Goal: Find specific page/section

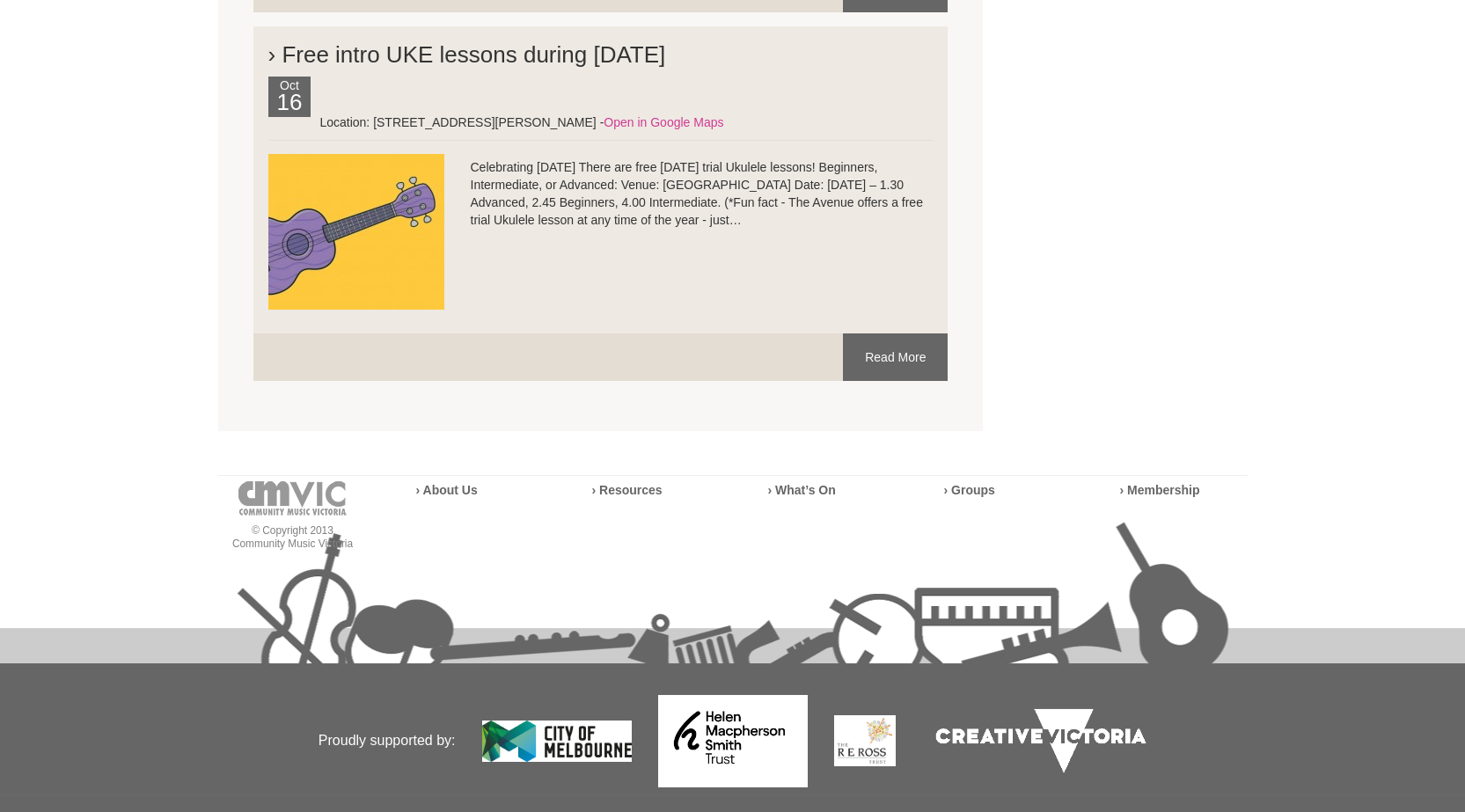
scroll to position [6419, 0]
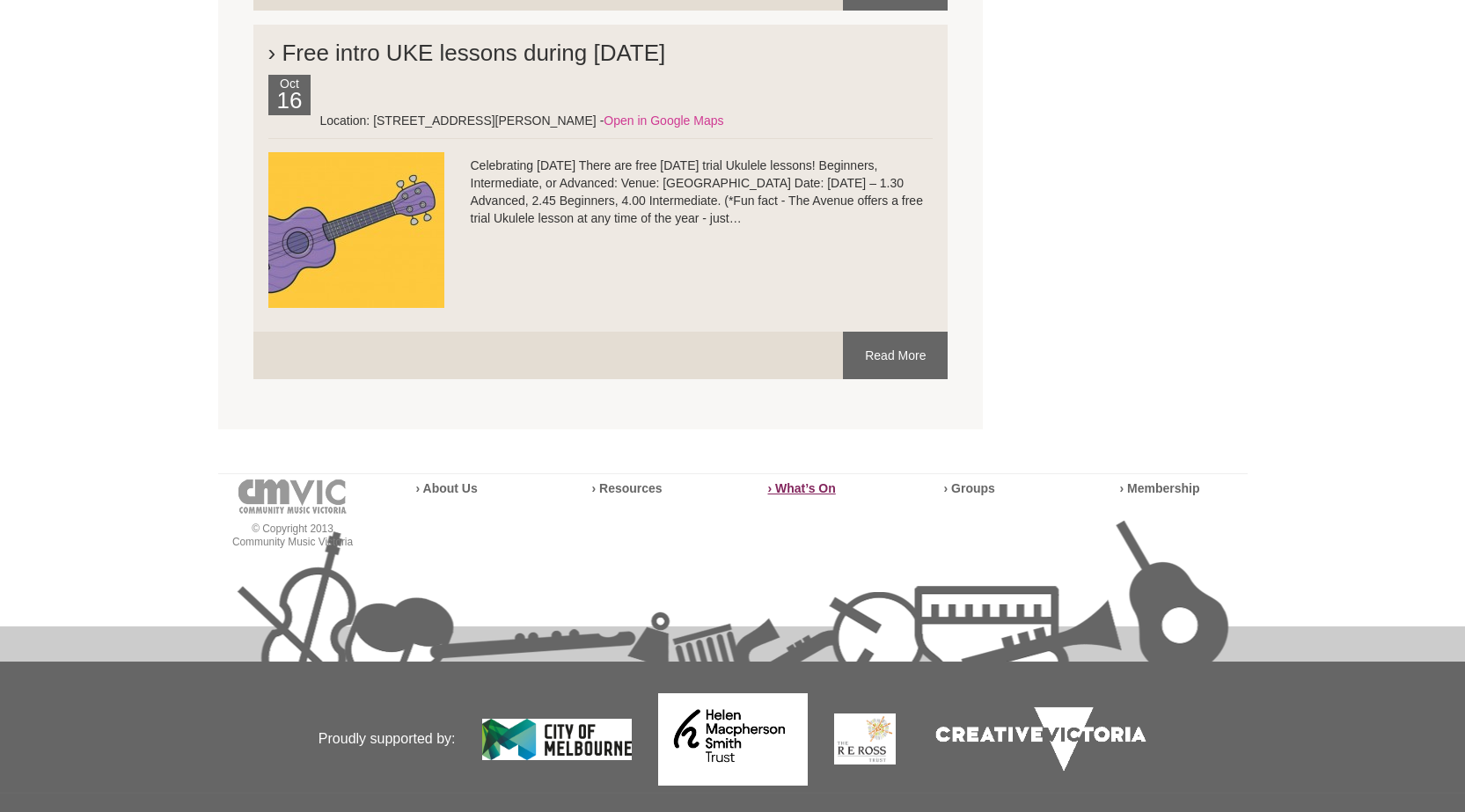
click at [818, 481] on strong "› What’s On" at bounding box center [801, 488] width 68 height 14
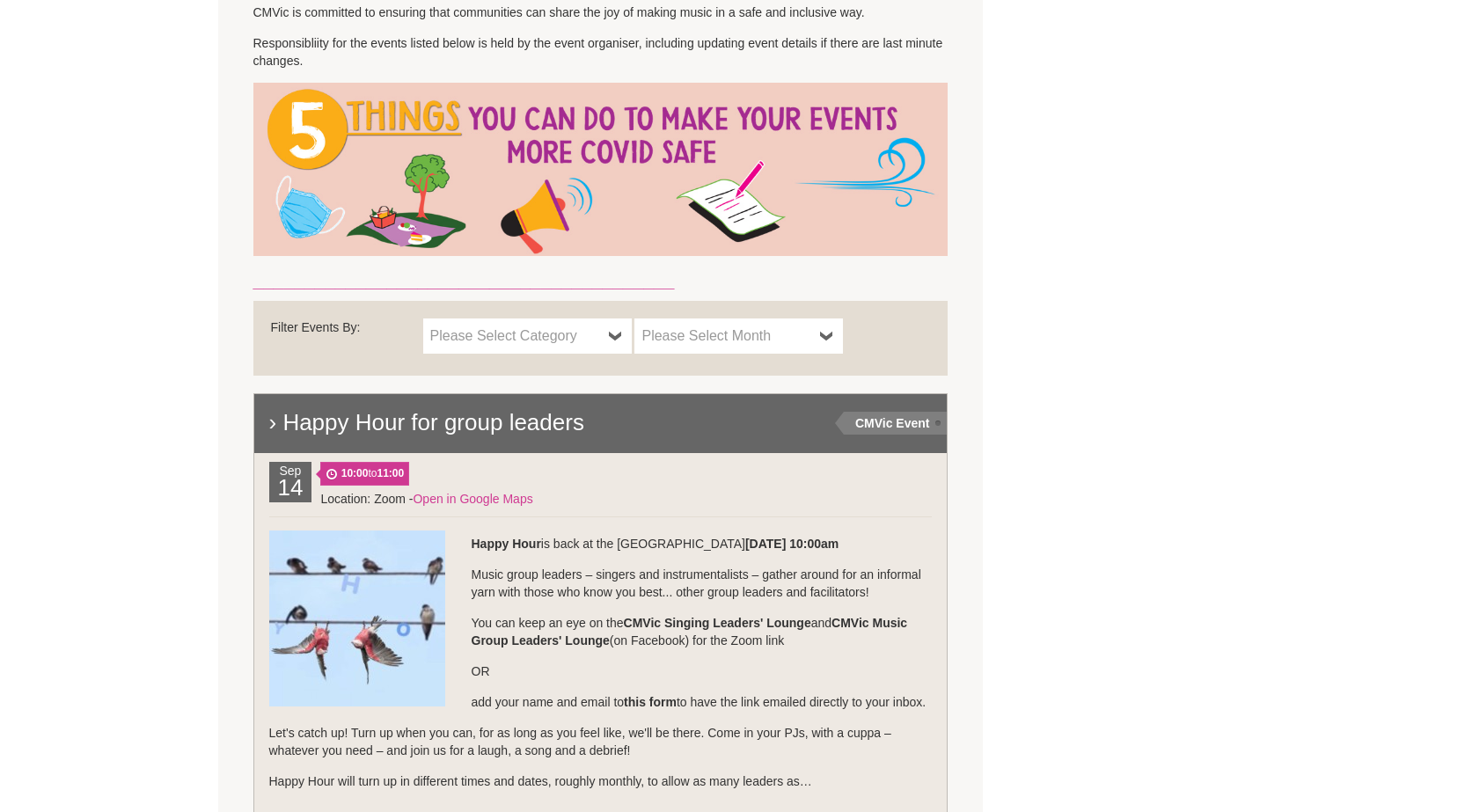
scroll to position [880, 0]
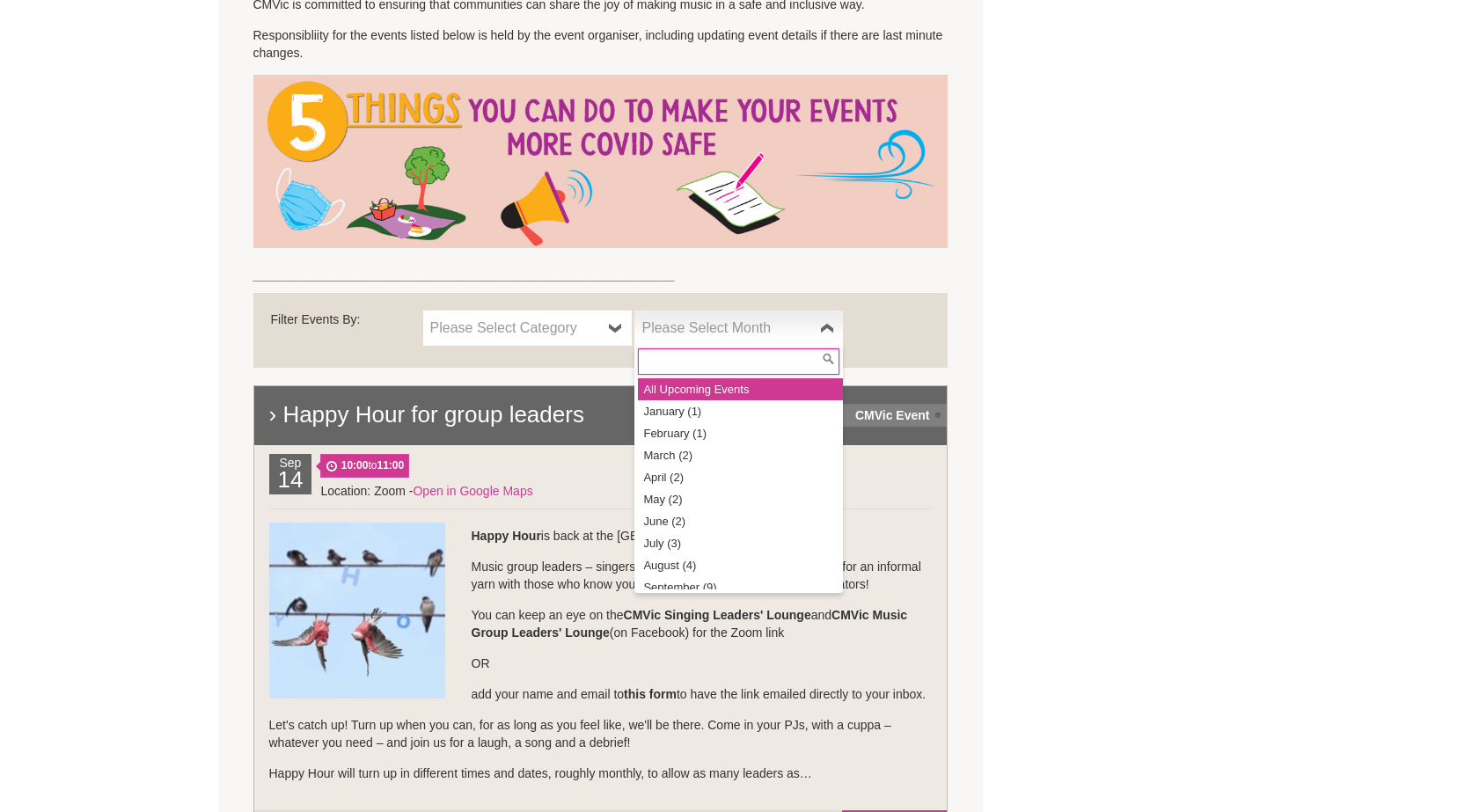
click at [822, 326] on b at bounding box center [827, 328] width 14 height 35
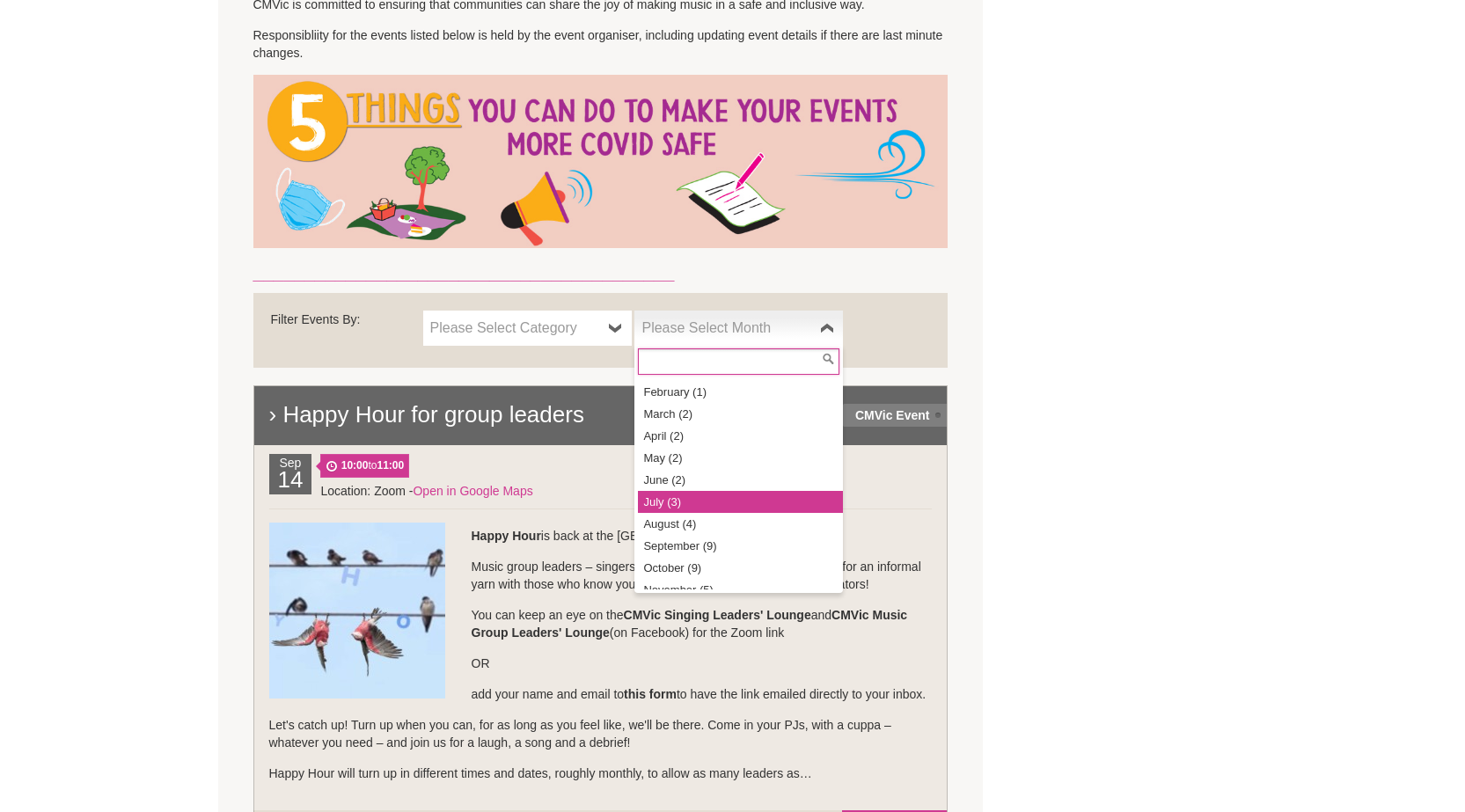
scroll to position [74, 0]
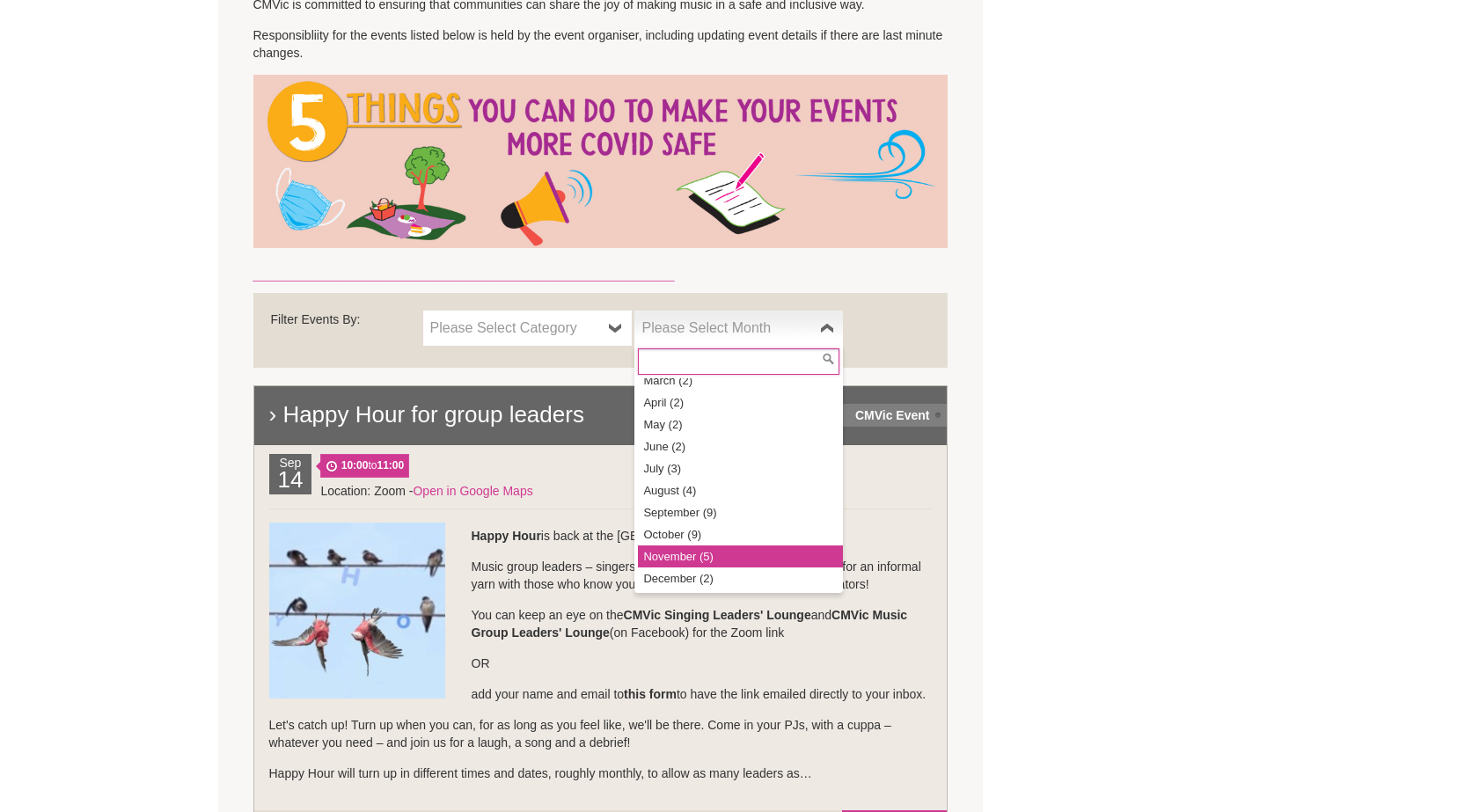
click at [710, 552] on li "November (5)" at bounding box center [740, 556] width 205 height 22
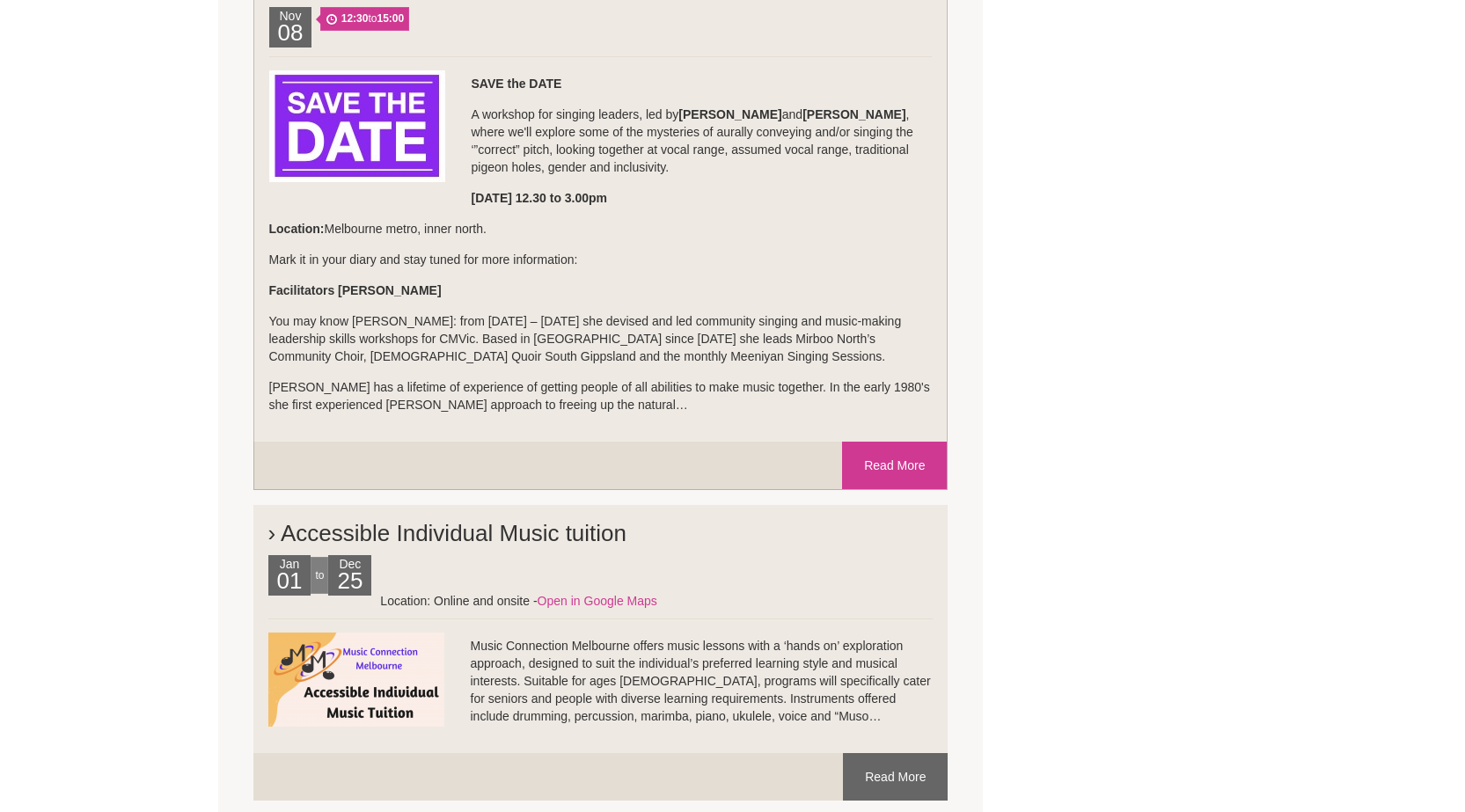
scroll to position [804, 0]
